Goal: Task Accomplishment & Management: Use online tool/utility

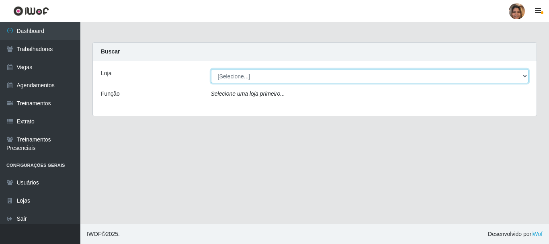
click at [350, 75] on select "[Selecione...] Mar Vermelho - CEASA Mar Vermelho - Centro de Distribuição" at bounding box center [370, 76] width 318 height 14
select select "474"
click at [211, 69] on select "[Selecione...] Mar Vermelho - CEASA Mar Vermelho - Centro de Distribuição" at bounding box center [370, 76] width 318 height 14
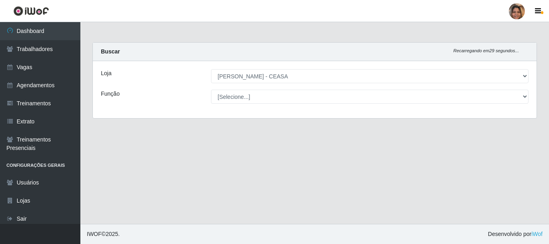
click at [267, 97] on select "[Selecione...] Repositor Repositor + Repositor ++" at bounding box center [370, 97] width 318 height 14
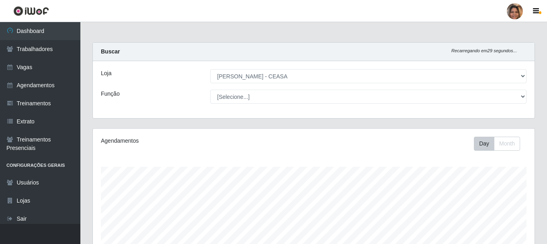
scroll to position [167, 442]
select select "24"
click at [210, 90] on select "[Selecione...] Repositor Repositor + Repositor ++" at bounding box center [368, 97] width 317 height 14
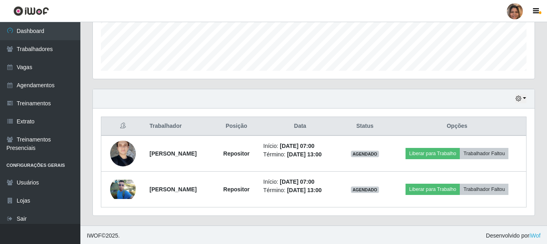
scroll to position [218, 0]
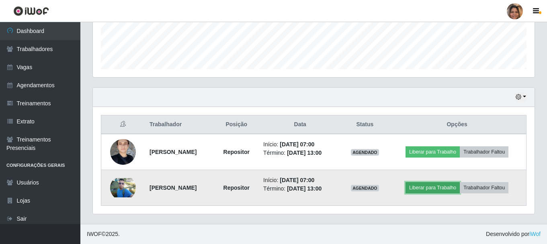
click at [426, 185] on button "Liberar para Trabalho" at bounding box center [433, 187] width 54 height 11
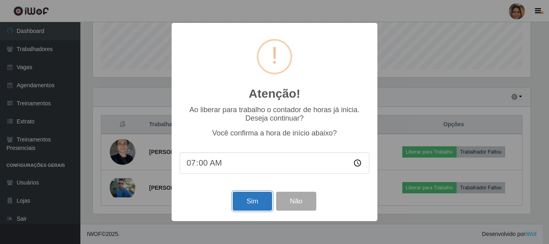
click at [259, 197] on button "Sim" at bounding box center [252, 201] width 39 height 19
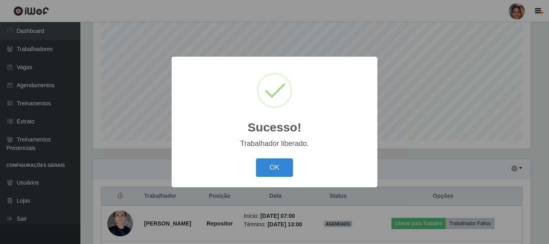
click at [284, 158] on div "OK Cancel" at bounding box center [275, 167] width 190 height 23
click at [286, 160] on button "OK" at bounding box center [274, 167] width 37 height 19
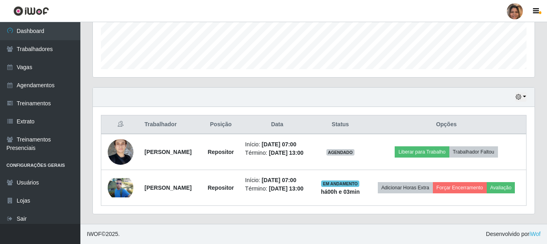
scroll to position [230, 0]
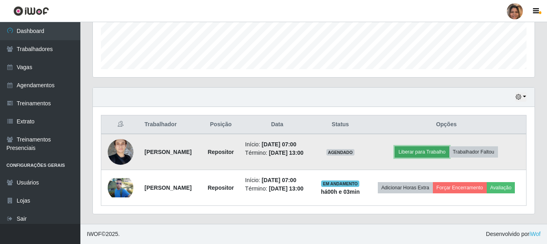
click at [427, 146] on button "Liberar para Trabalho" at bounding box center [422, 151] width 54 height 11
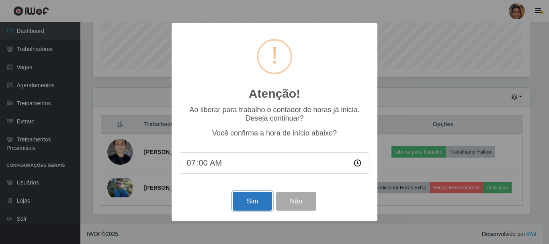
click at [263, 201] on button "Sim" at bounding box center [252, 201] width 39 height 19
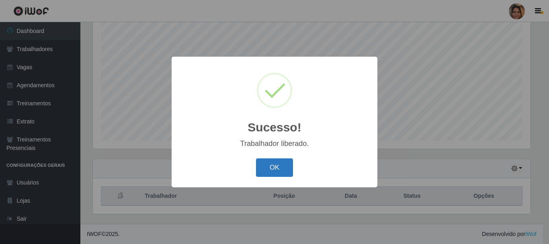
click at [285, 169] on button "OK" at bounding box center [274, 167] width 37 height 19
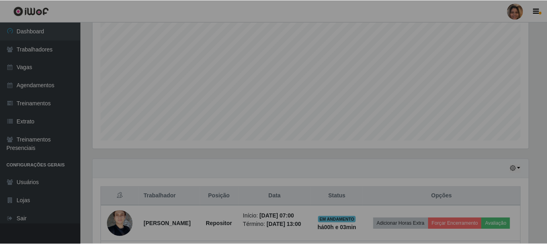
scroll to position [167, 442]
